Goal: Check status: Check status

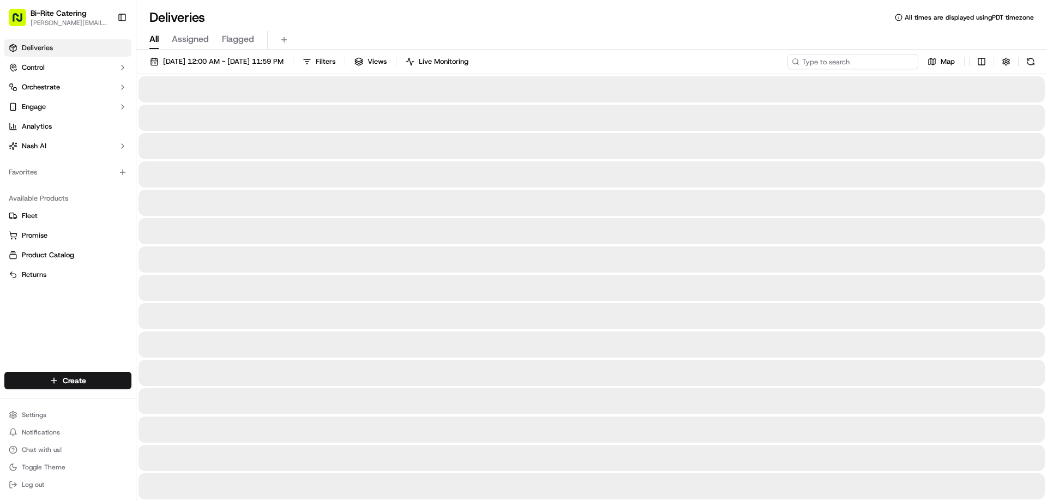
click at [855, 58] on input at bounding box center [852, 61] width 131 height 15
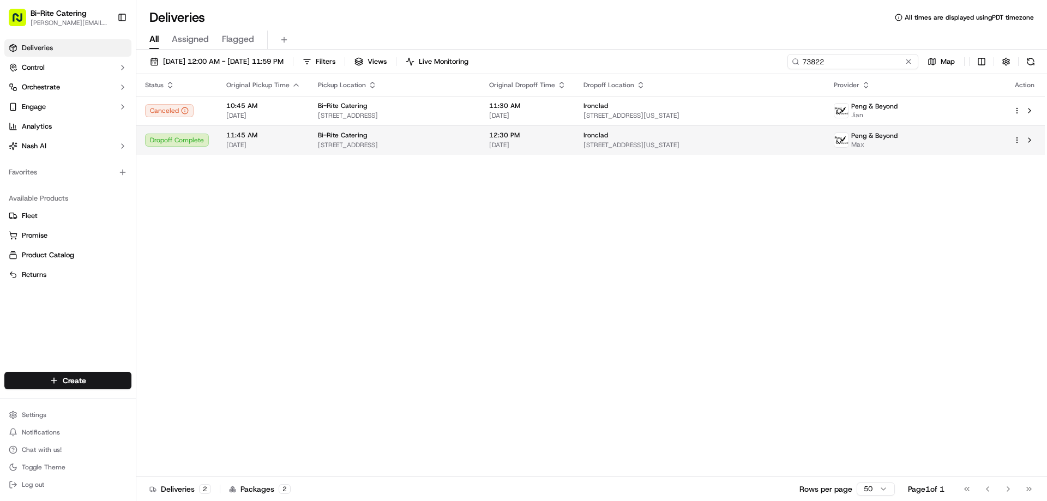
type input "73822"
click at [472, 142] on span "[STREET_ADDRESS]" at bounding box center [395, 145] width 154 height 9
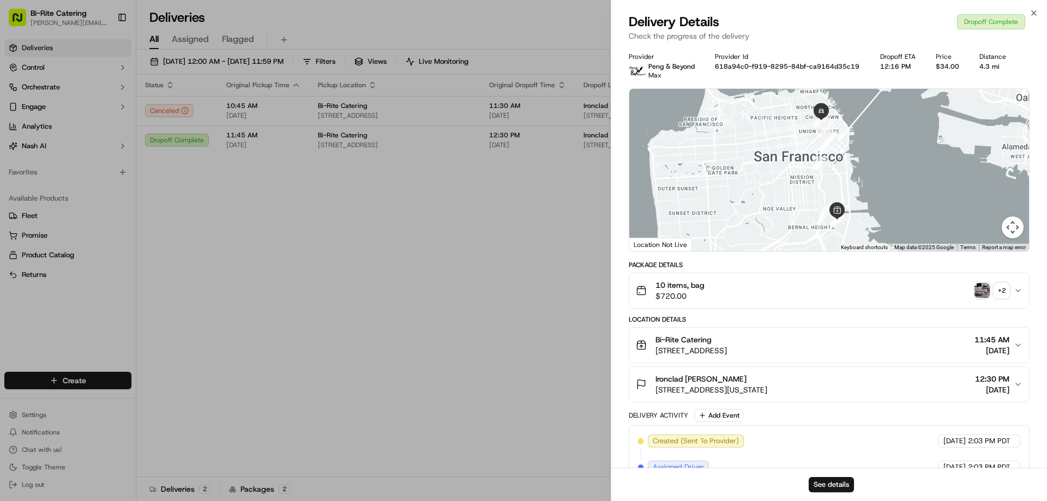
click at [975, 290] on img "button" at bounding box center [981, 290] width 15 height 15
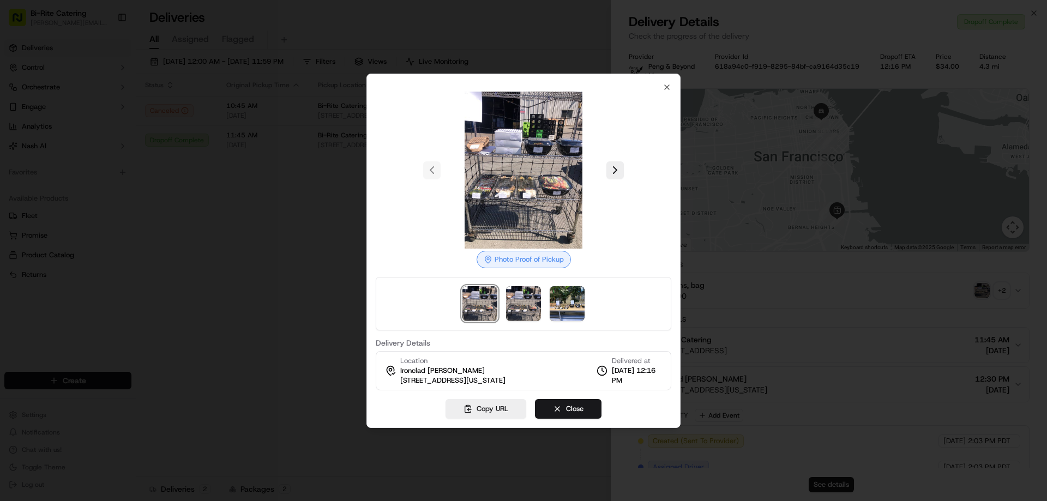
click at [662, 85] on div "Photo Proof of Pickup Delivery Details Location [GEOGRAPHIC_DATA] [PERSON_NAME]…" at bounding box center [523, 236] width 295 height 307
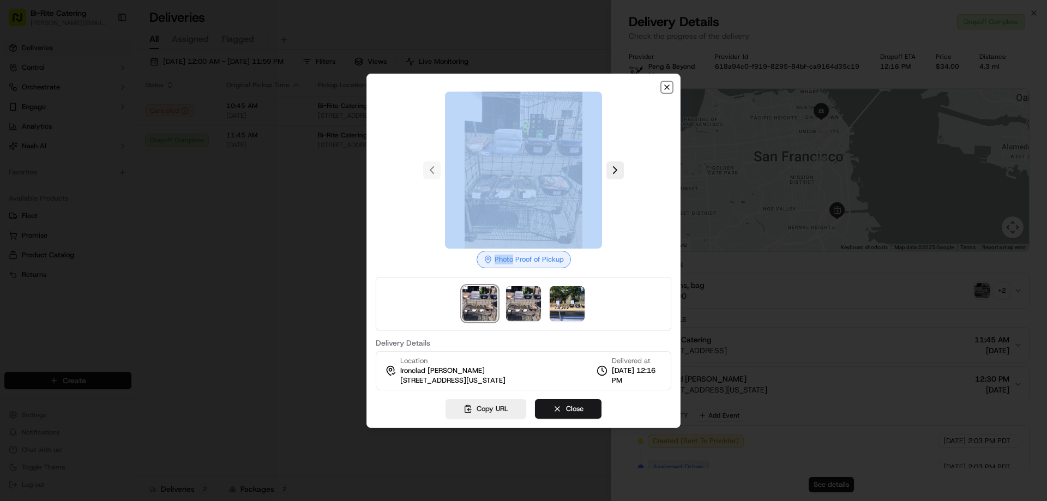
click at [668, 89] on icon "button" at bounding box center [666, 87] width 9 height 9
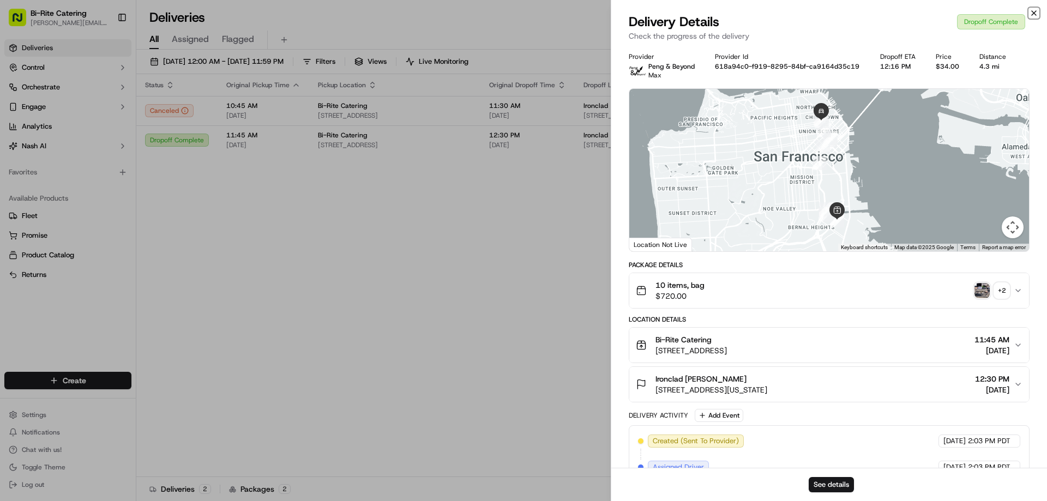
click at [1030, 10] on icon "button" at bounding box center [1033, 13] width 9 height 9
